Goal: Task Accomplishment & Management: Manage account settings

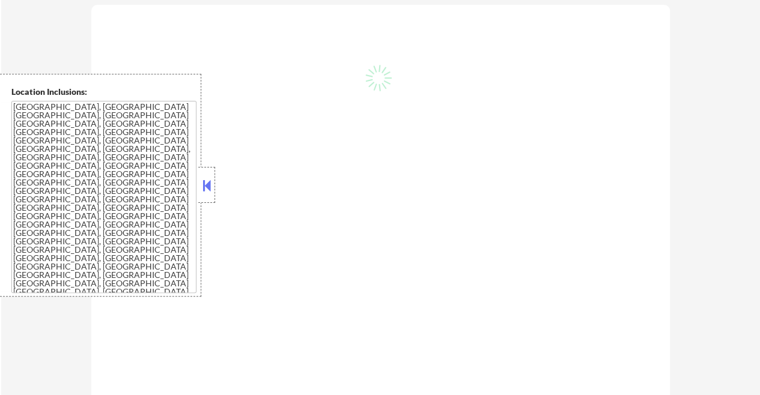
scroll to position [420, 0]
select select ""pending""
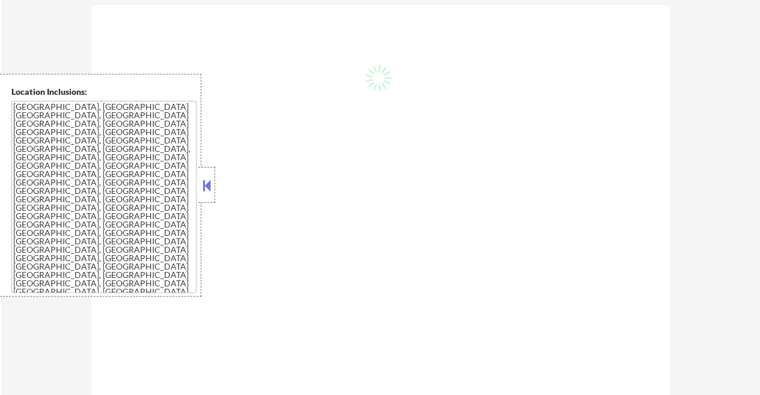
select select ""pending""
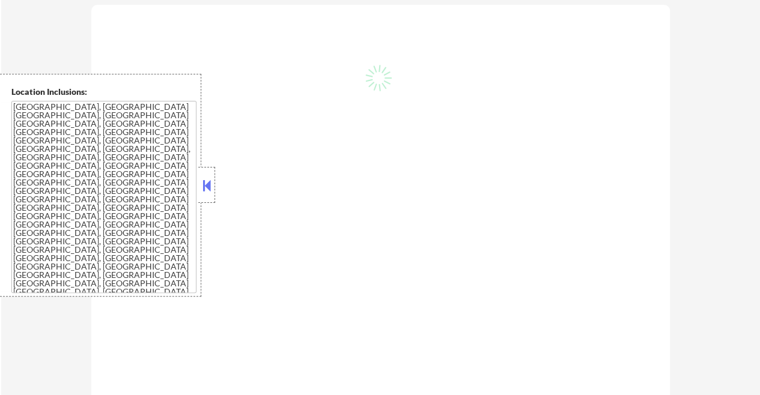
select select ""pending""
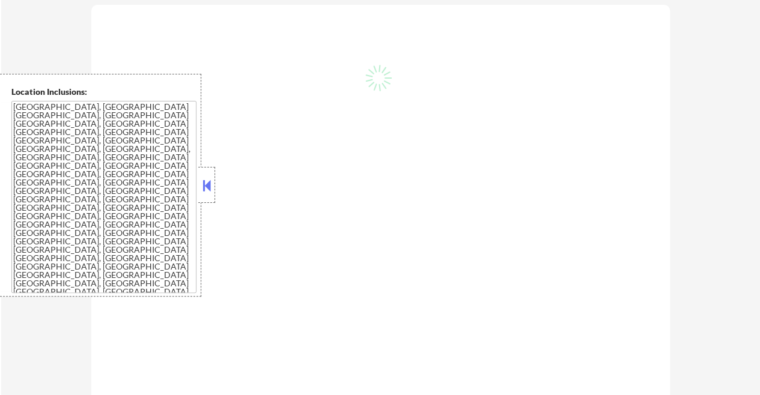
select select ""pending""
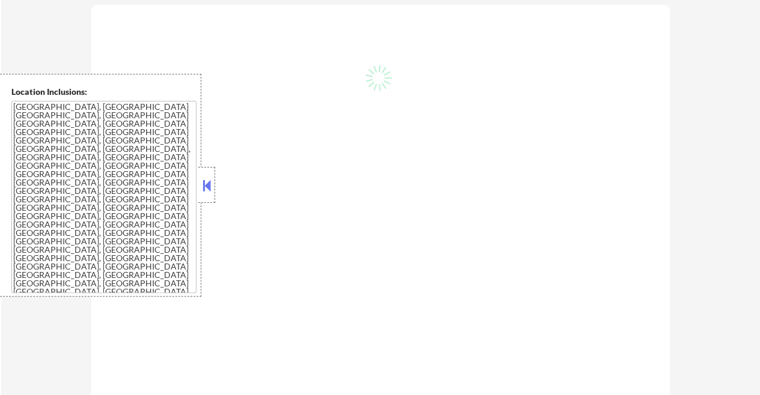
select select ""pending""
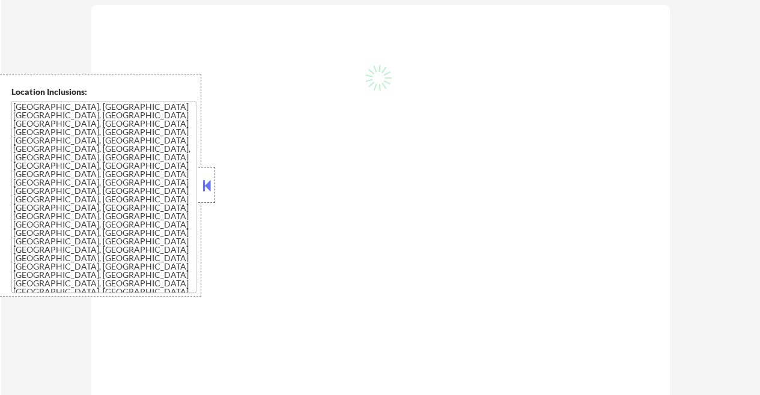
select select ""pending""
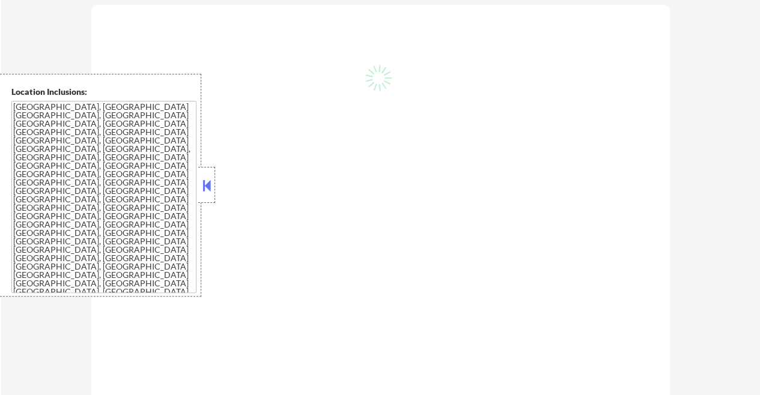
select select ""pending""
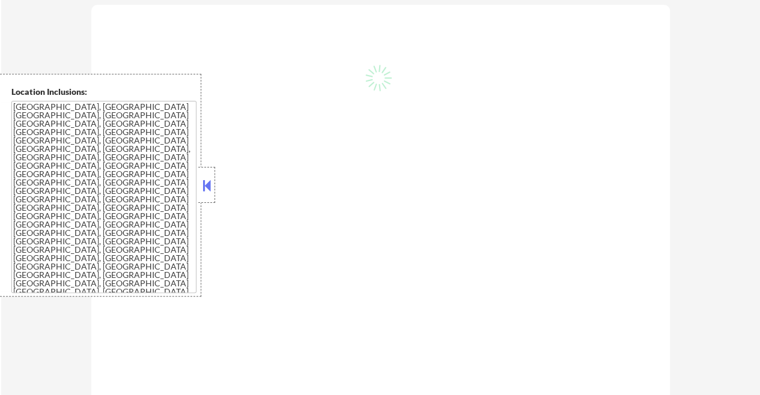
select select ""pending""
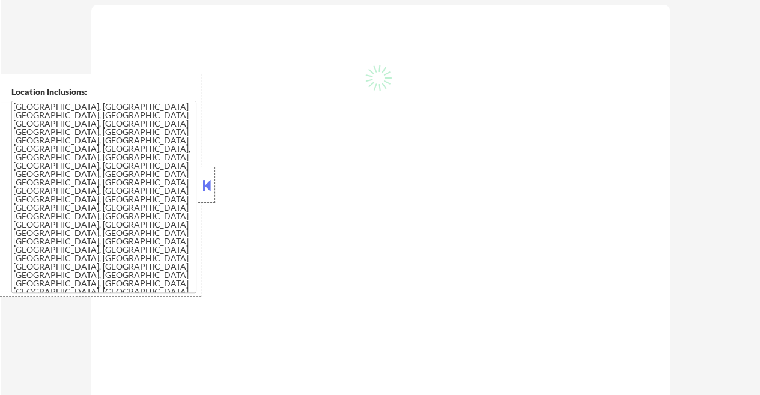
select select ""pending""
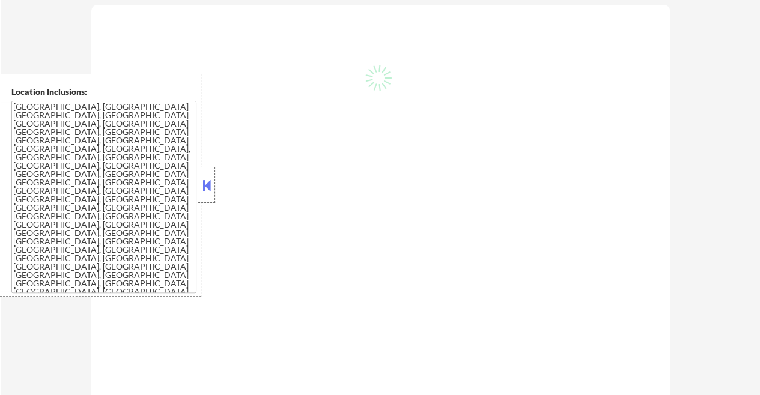
select select ""pending""
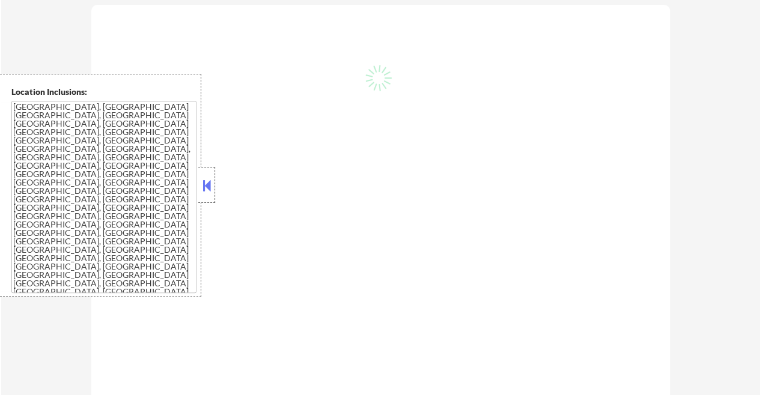
select select ""pending""
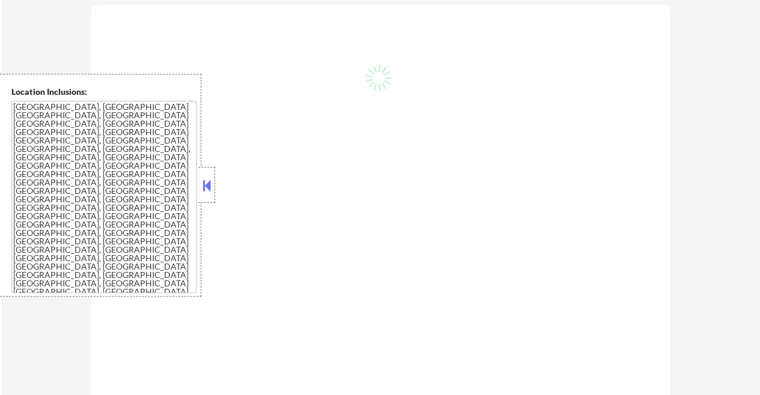
select select ""pending""
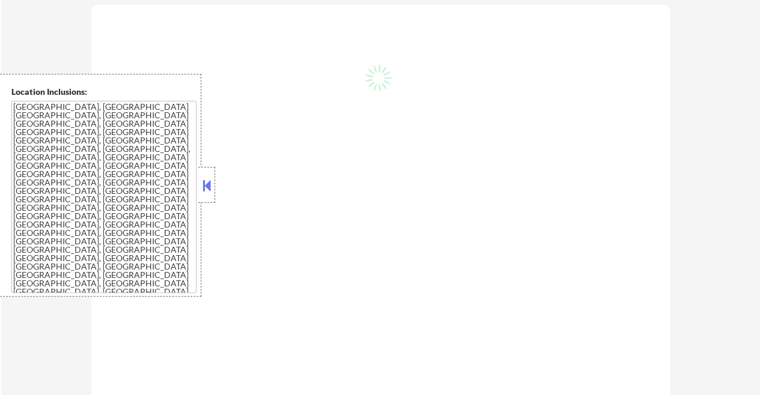
select select ""pending""
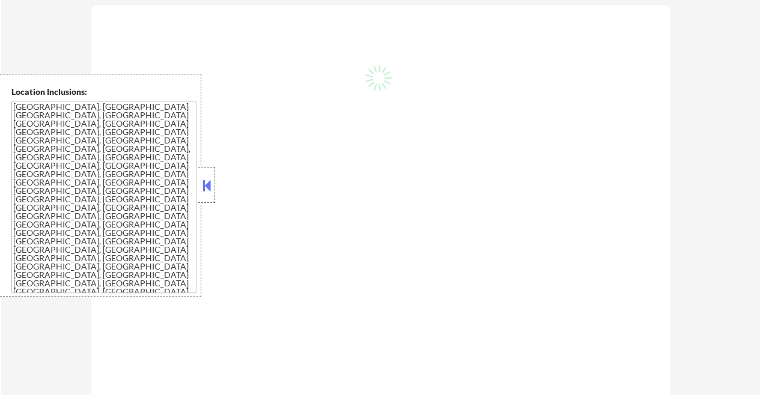
select select ""pending""
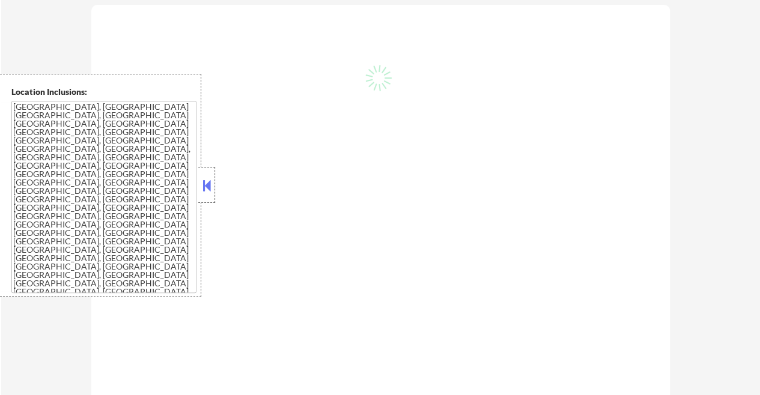
select select ""pending""
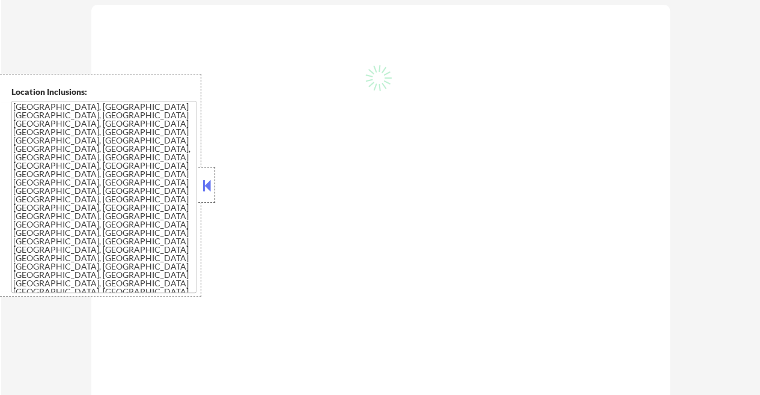
select select ""pending""
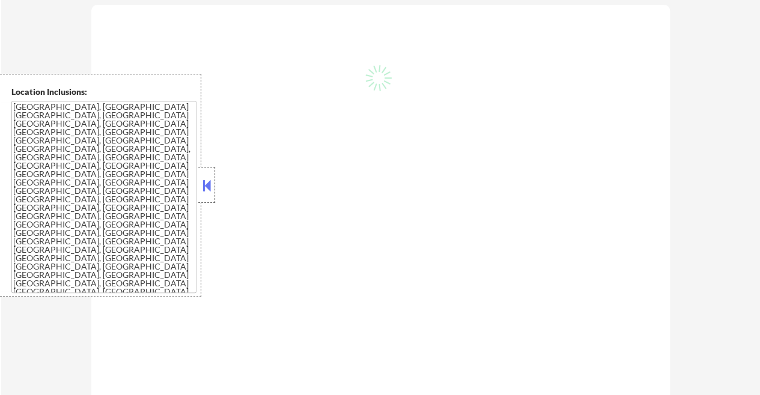
select select ""pending""
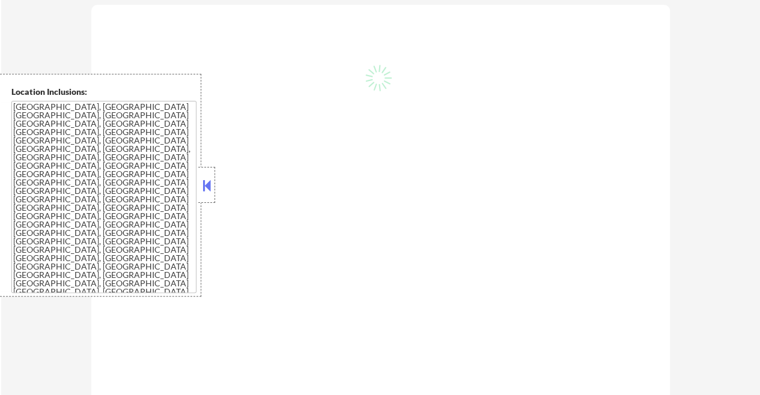
select select ""pending""
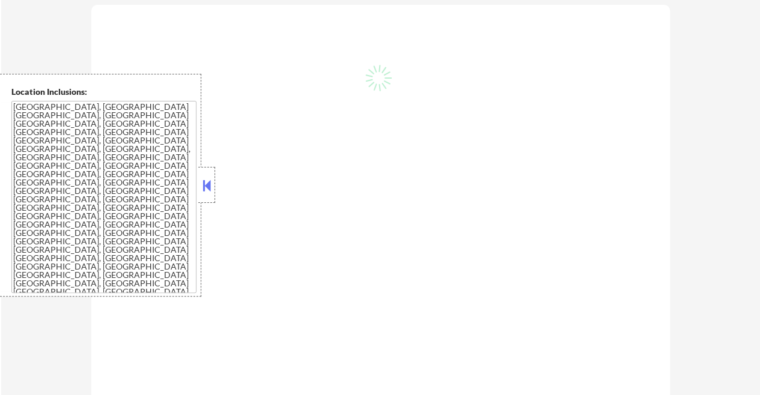
select select ""pending""
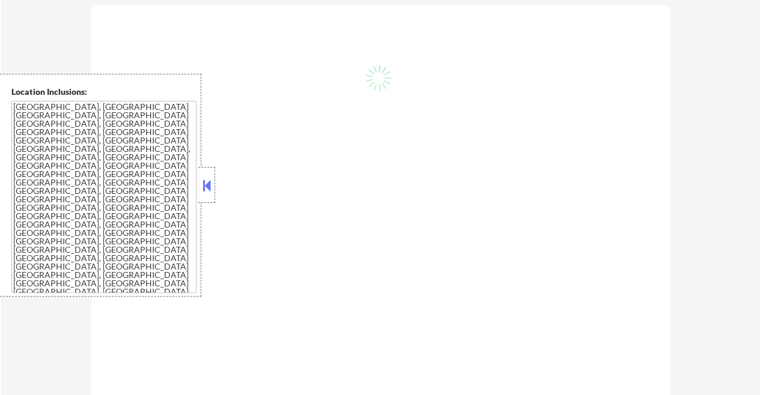
select select ""pending""
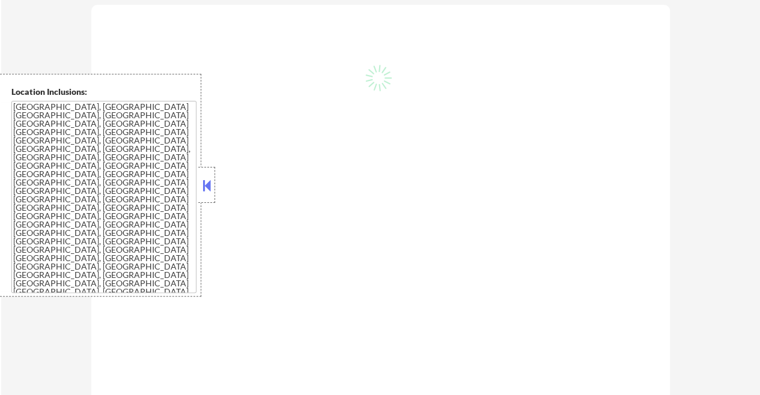
select select ""pending""
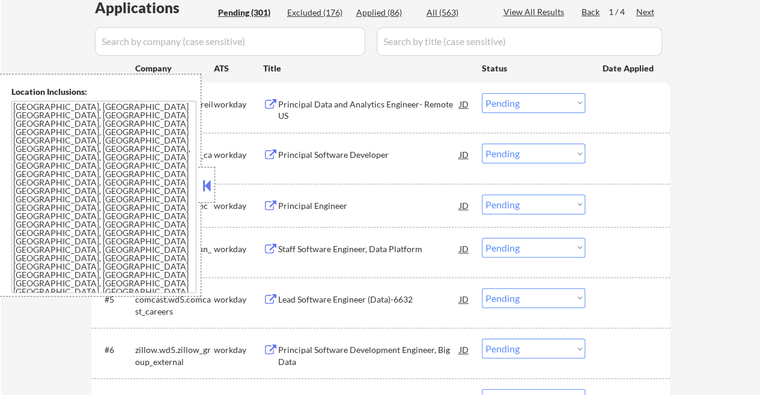
scroll to position [342, 0]
click at [207, 184] on button at bounding box center [206, 186] width 13 height 18
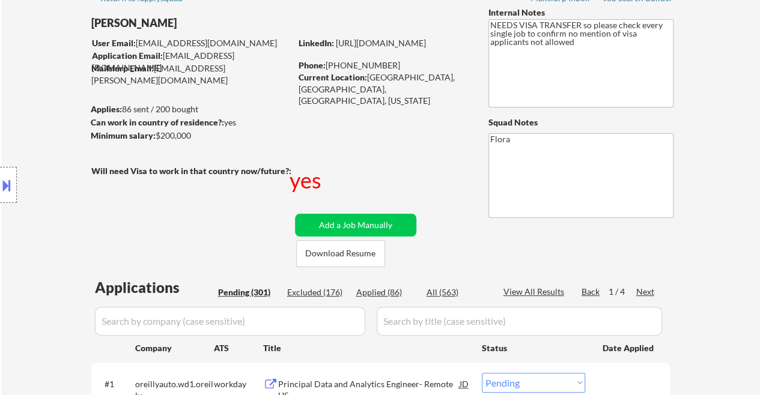
scroll to position [0, 0]
